Goal: Information Seeking & Learning: Learn about a topic

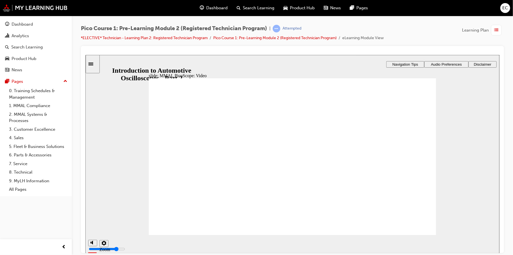
click at [491, 142] on div "slide: MMAL PicoScope: Video Rectangle 1 Rectangle 3 MMAL PicoScope: Video play…" at bounding box center [292, 154] width 414 height 198
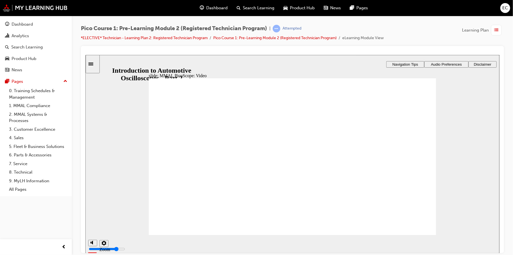
drag, startPoint x: 157, startPoint y: 310, endPoint x: 459, endPoint y: 126, distance: 353.0
click at [459, 126] on div "slide: MMAL PicoScope: Video Rectangle 1 Rectangle 3 MMAL PicoScope: Video play…" at bounding box center [292, 154] width 414 height 198
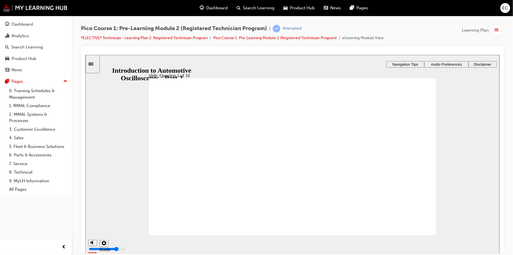
radio input "true"
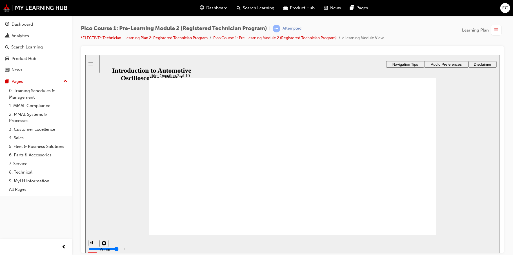
radio input "true"
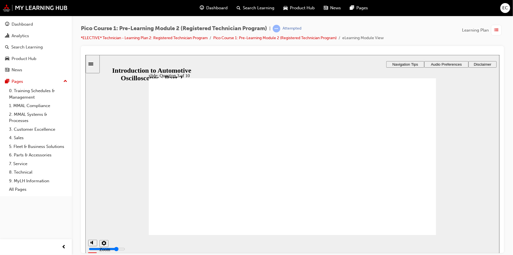
radio input "true"
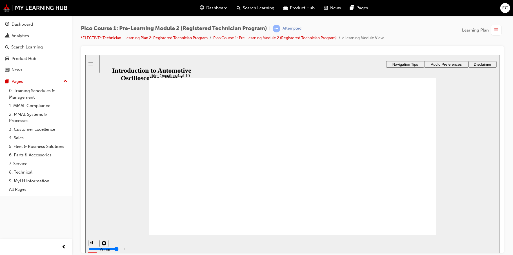
radio input "true"
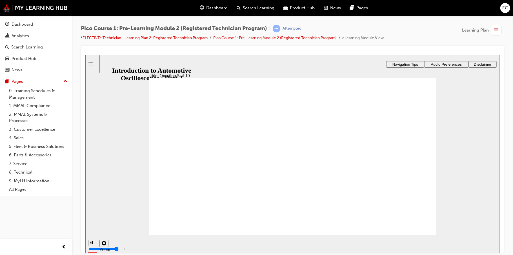
radio input "true"
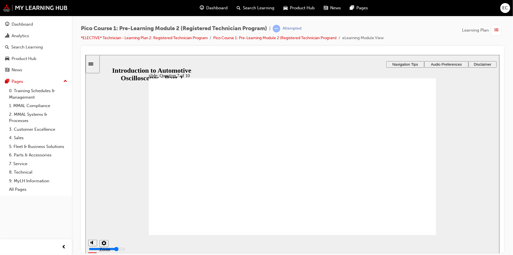
radio input "true"
click at [371, 145] on div "slide: Question 8 of 10 Waveforms Trigger Capture Displayed Rectangle 1 Rectang…" at bounding box center [292, 156] width 414 height 202
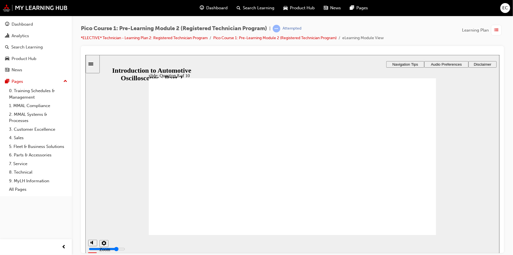
click at [280, 189] on div "slide: Question 8 of 10 Waveforms Trigger Capture Displayed Rectangle 1 Rectang…" at bounding box center [292, 156] width 414 height 202
click at [298, 181] on div "slide: Question 8 of 10 Waveforms Trigger Capture Displayed Rectangle 1 Rectang…" at bounding box center [292, 156] width 414 height 202
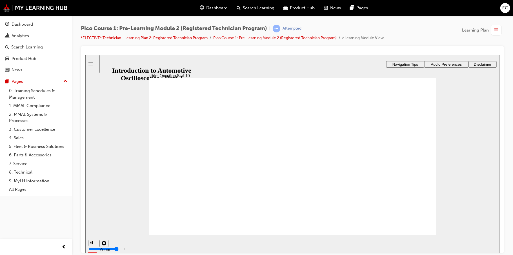
click at [222, 119] on div "slide: Question 8 of 10 Waveforms Trigger Capture Displayed Rectangle 1 Rectang…" at bounding box center [292, 156] width 414 height 202
radio input "true"
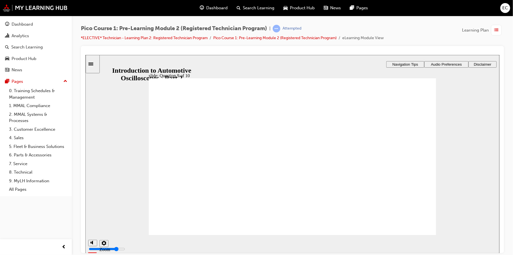
radio input "true"
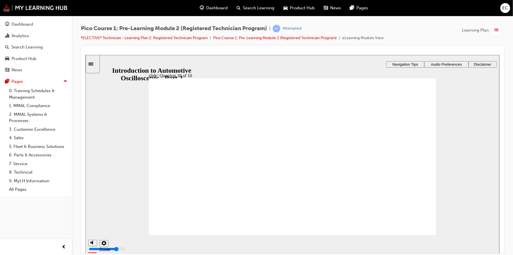
radio input "true"
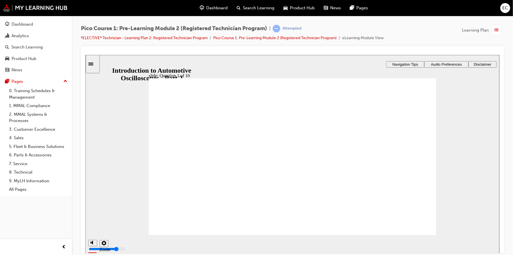
radio input "true"
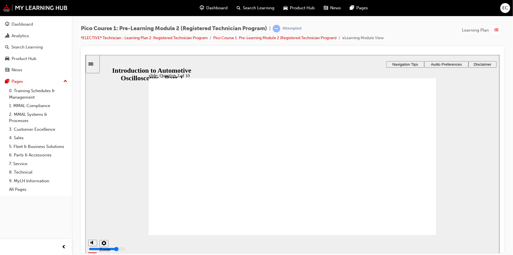
radio input "true"
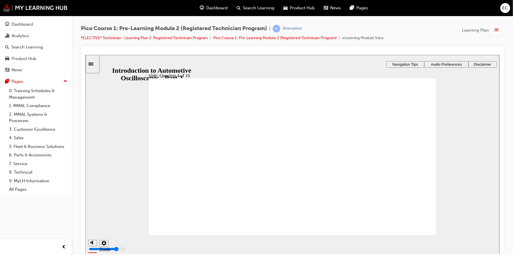
radio input "true"
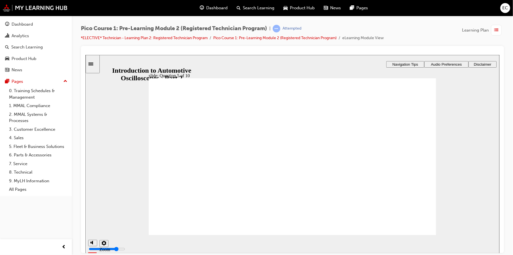
radio input "true"
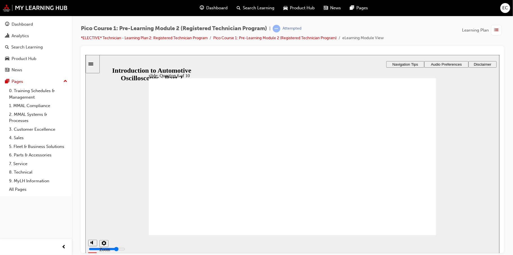
radio input "true"
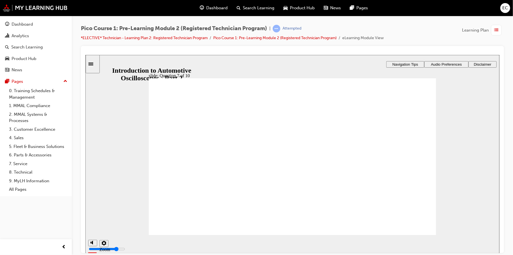
radio input "true"
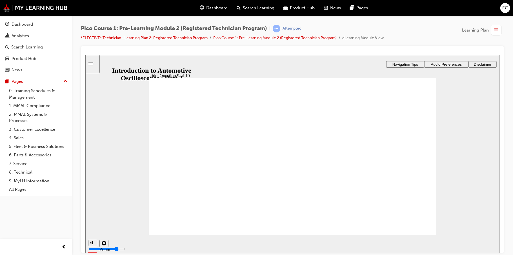
radio input "true"
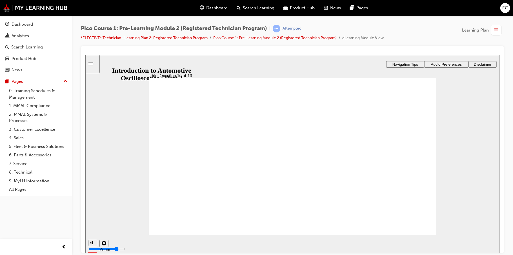
radio input "true"
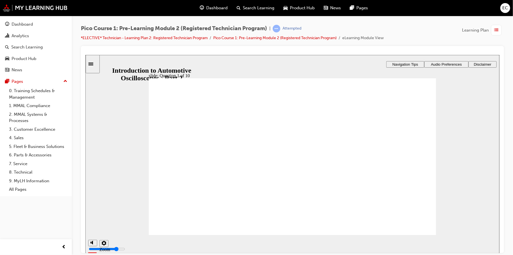
radio input "true"
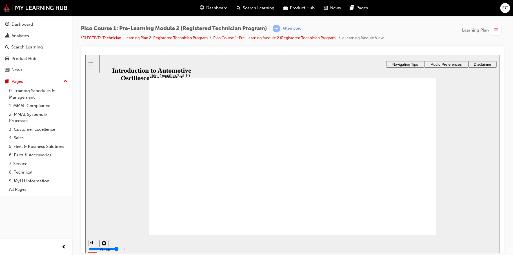
radio input "false"
radio input "true"
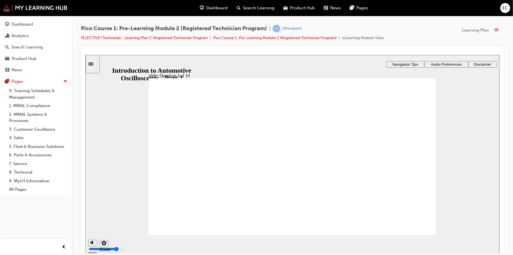
radio input "true"
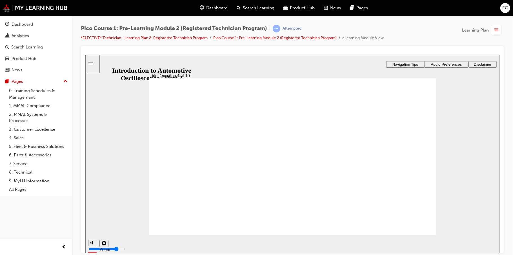
radio input "true"
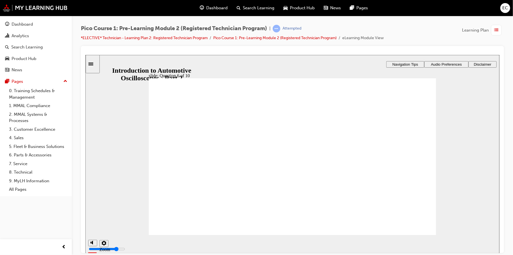
radio input "true"
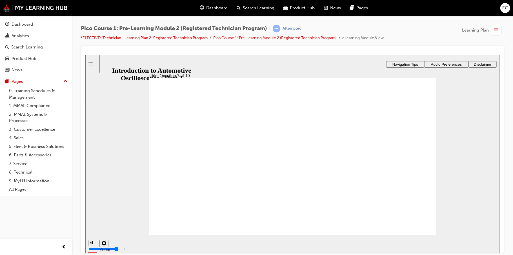
radio input "true"
click at [330, 126] on div "​0%​ slide: Question 8 of 10 Waveforms Trigger Capture Displayed Rectangle 1 Re…" at bounding box center [292, 156] width 414 height 202
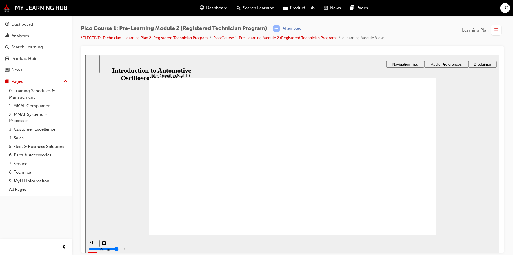
radio input "true"
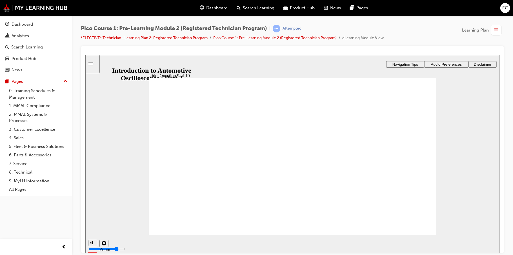
radio input "true"
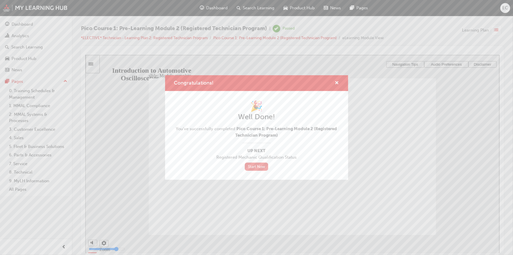
click at [263, 165] on link "Start Now" at bounding box center [257, 167] width 24 height 8
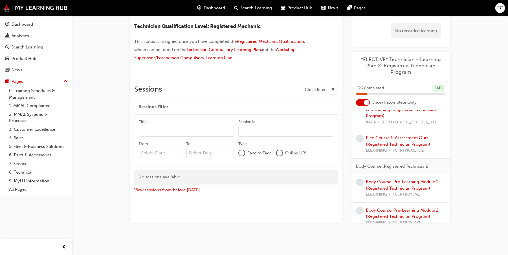
scroll to position [225, 0]
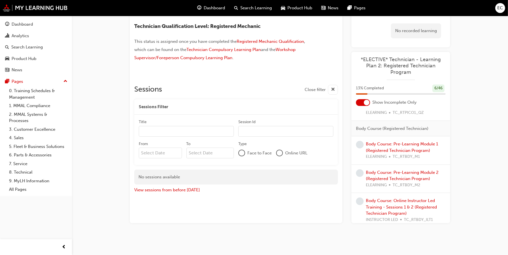
click at [405, 154] on span "TC_RTBDY_M1" at bounding box center [405, 157] width 27 height 6
click at [405, 151] on link "Body Course: Pre-Learning Module 1 (Registered Technician Program)" at bounding box center [402, 147] width 72 height 12
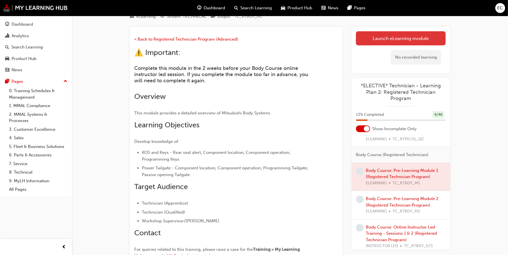
click at [407, 33] on link "Launch eLearning module" at bounding box center [401, 38] width 90 height 14
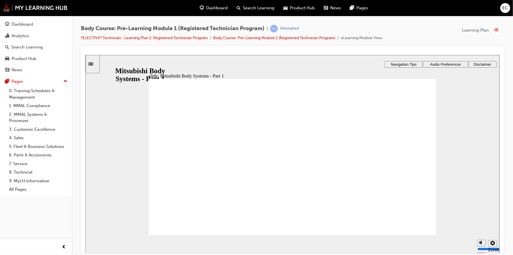
click at [449, 64] on span "Audio Preferences" at bounding box center [445, 64] width 31 height 4
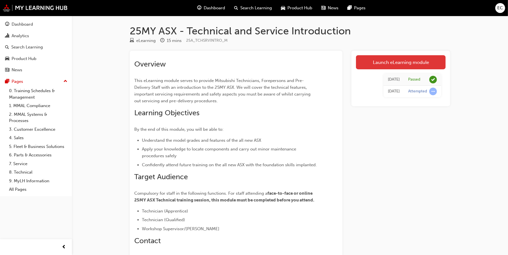
click at [388, 65] on link "Launch eLearning module" at bounding box center [401, 62] width 90 height 14
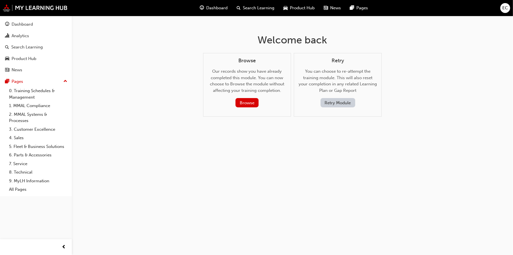
click at [332, 105] on button "Retry Module" at bounding box center [338, 102] width 35 height 9
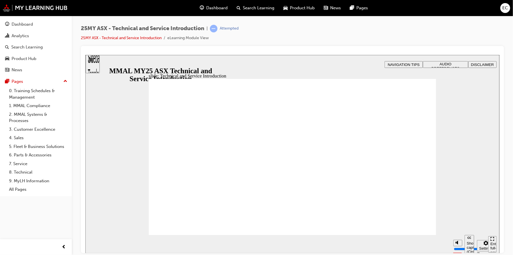
click at [443, 62] on span "AUDIO PREFERENCES" at bounding box center [445, 66] width 28 height 8
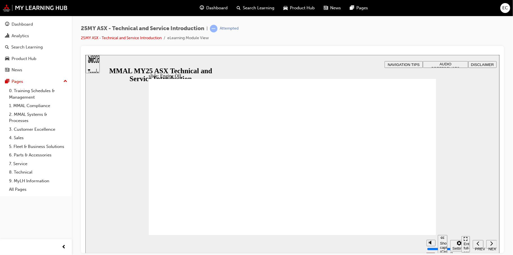
drag, startPoint x: 426, startPoint y: 98, endPoint x: 424, endPoint y: 105, distance: 7.0
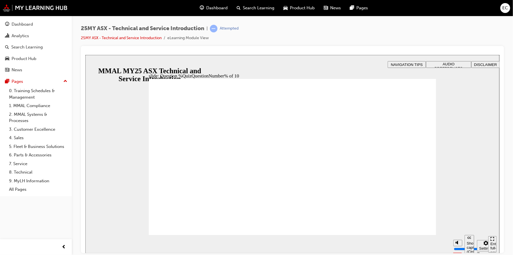
radio input "true"
drag, startPoint x: 415, startPoint y: 230, endPoint x: 415, endPoint y: 227, distance: 3.1
radio input "true"
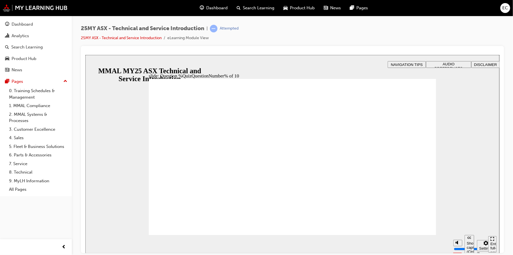
radio input "true"
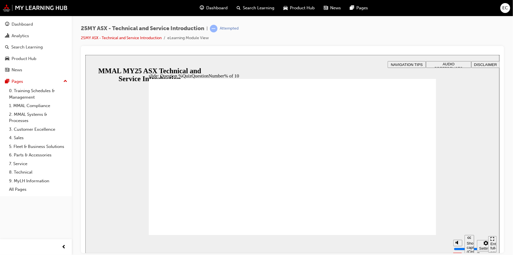
radio input "true"
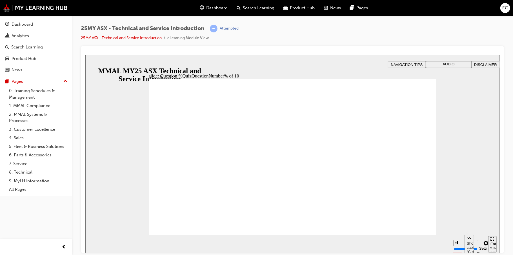
radio input "true"
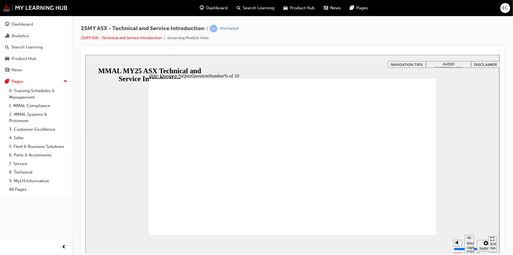
radio input "true"
drag, startPoint x: 405, startPoint y: 221, endPoint x: 411, endPoint y: 231, distance: 12.0
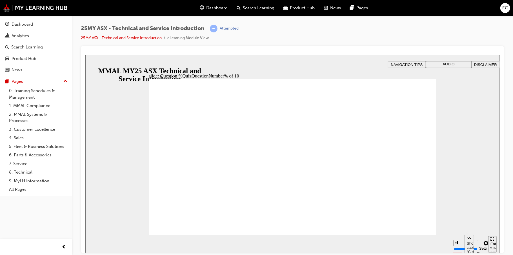
radio input "true"
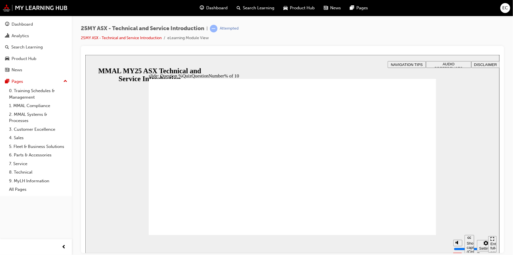
radio input "true"
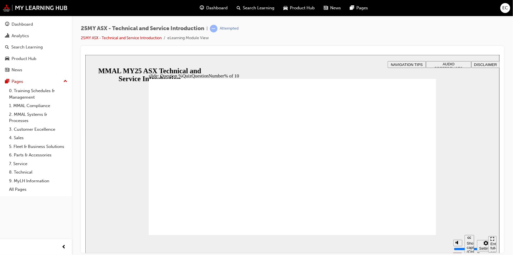
radio input "true"
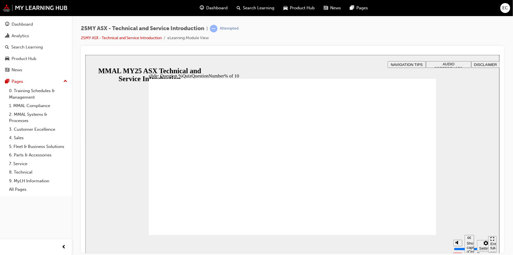
radio input "true"
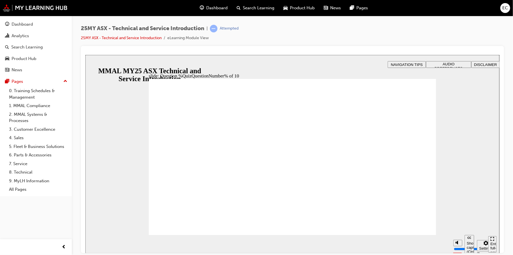
radio input "true"
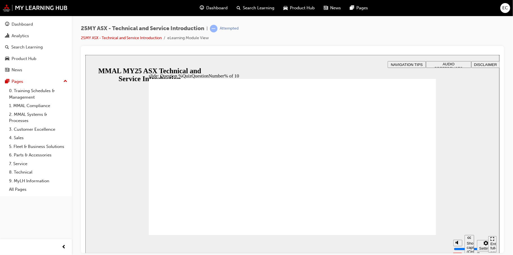
radio input "true"
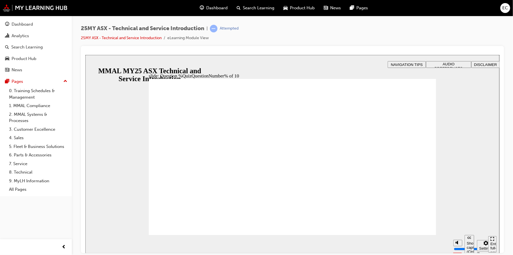
radio input "true"
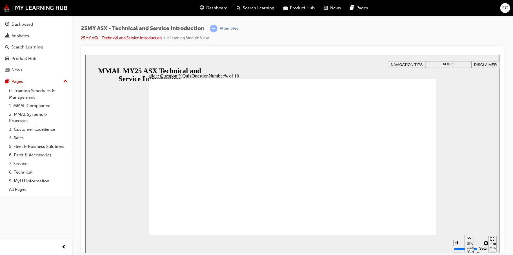
radio input "true"
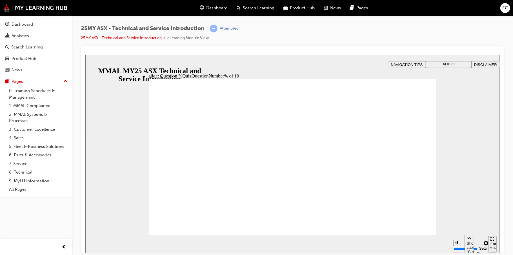
radio input "true"
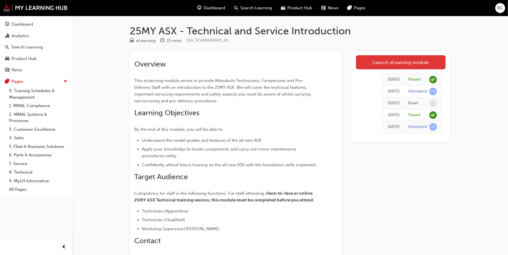
click at [396, 64] on link "Launch eLearning module" at bounding box center [401, 62] width 90 height 14
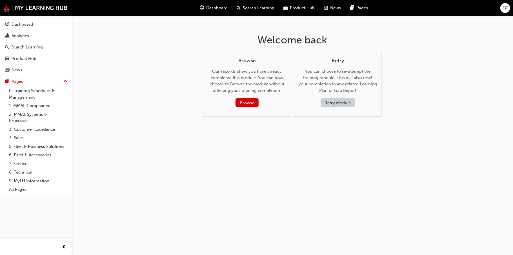
click at [344, 106] on button "Retry Module" at bounding box center [338, 102] width 35 height 9
